Goal: Transaction & Acquisition: Purchase product/service

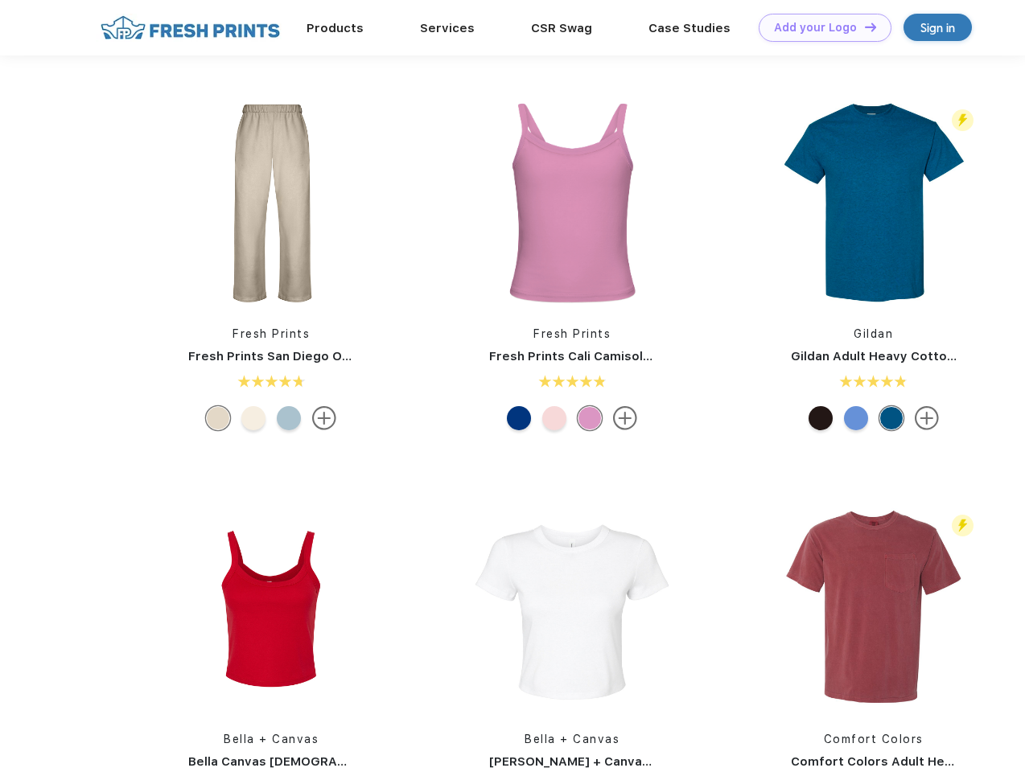
click at [819, 27] on link "Add your Logo Design Tool" at bounding box center [824, 28] width 133 height 28
click at [0, 0] on div "Design Tool" at bounding box center [0, 0] width 0 height 0
click at [863, 27] on link "Add your Logo Design Tool" at bounding box center [824, 28] width 133 height 28
click at [271, 203] on img at bounding box center [271, 203] width 214 height 214
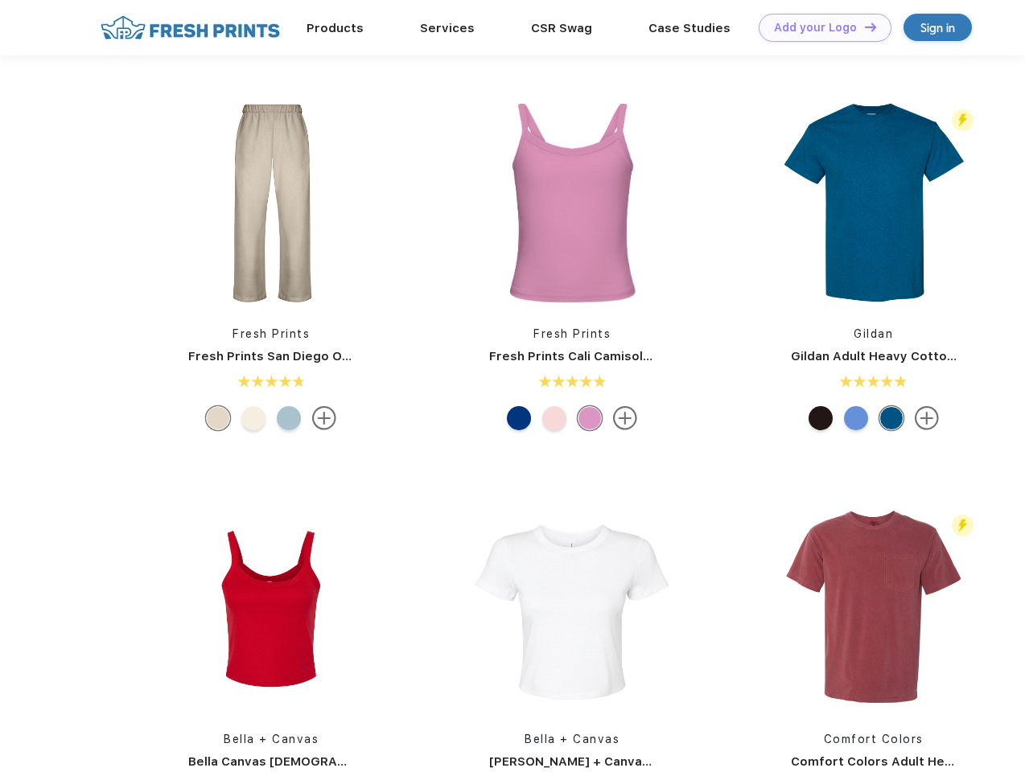
click at [218, 418] on div at bounding box center [218, 418] width 24 height 24
click at [253, 418] on div at bounding box center [253, 418] width 24 height 24
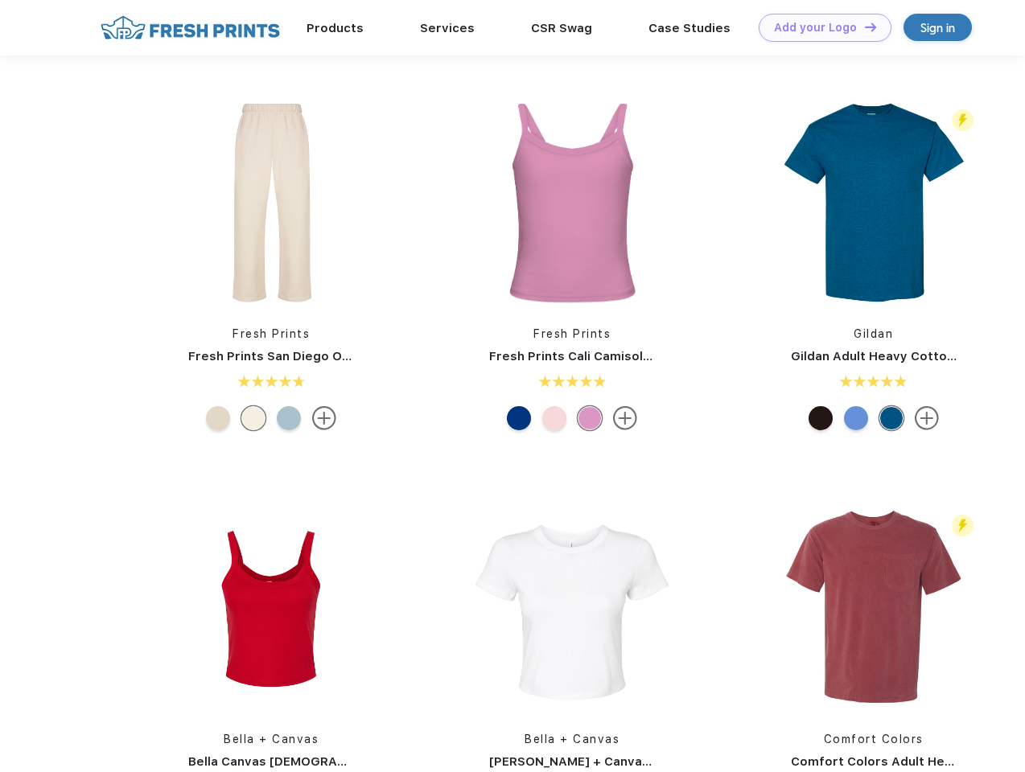
click at [289, 418] on div at bounding box center [289, 418] width 24 height 24
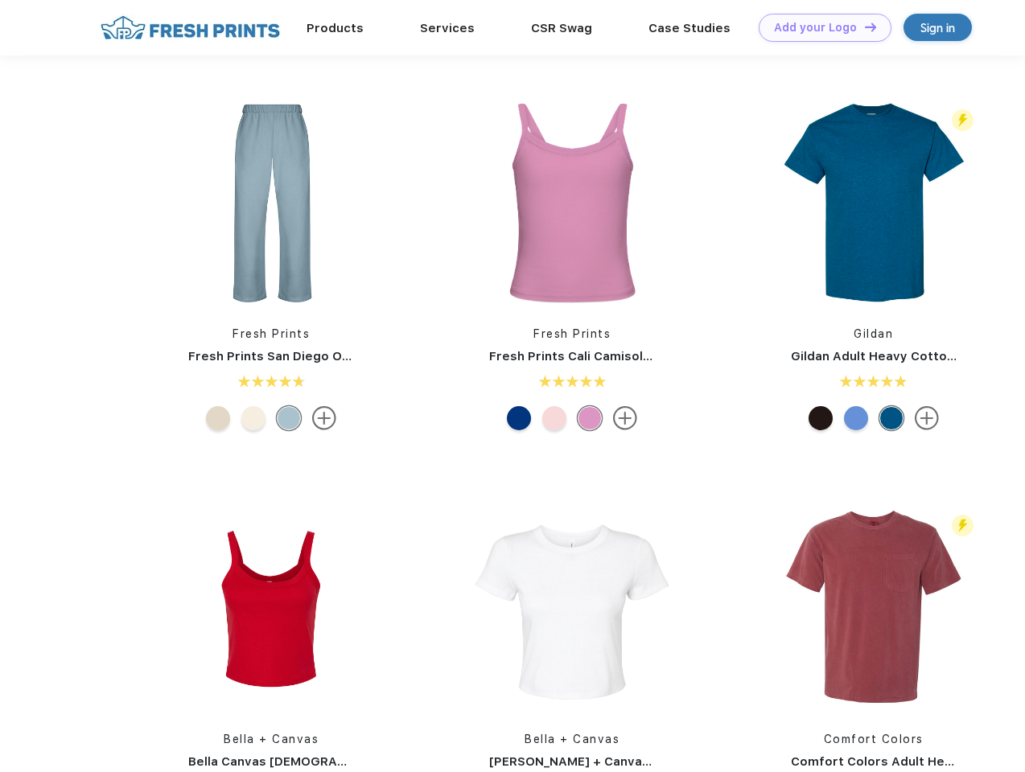
click at [572, 203] on img at bounding box center [572, 203] width 214 height 214
